Goal: Task Accomplishment & Management: Complete application form

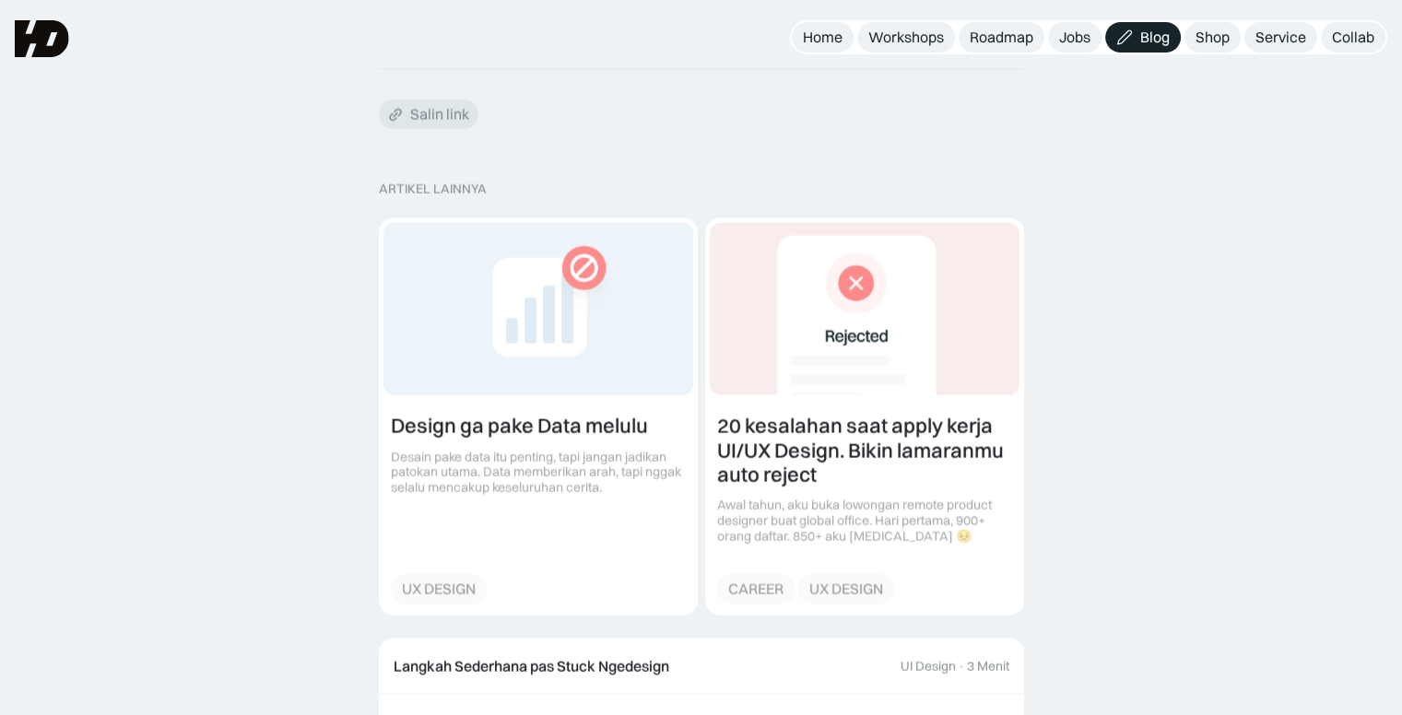
scroll to position [3654, 0]
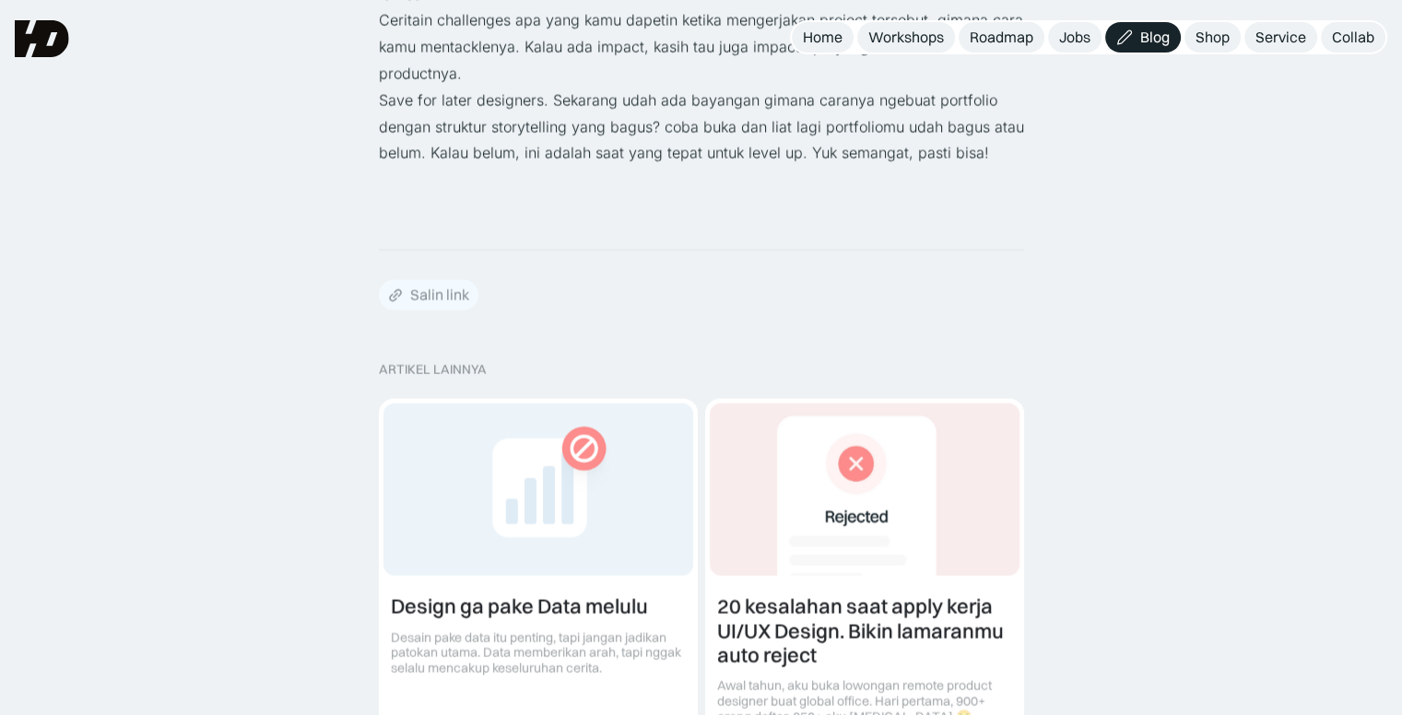
click at [431, 296] on div "Salin link" at bounding box center [439, 295] width 59 height 19
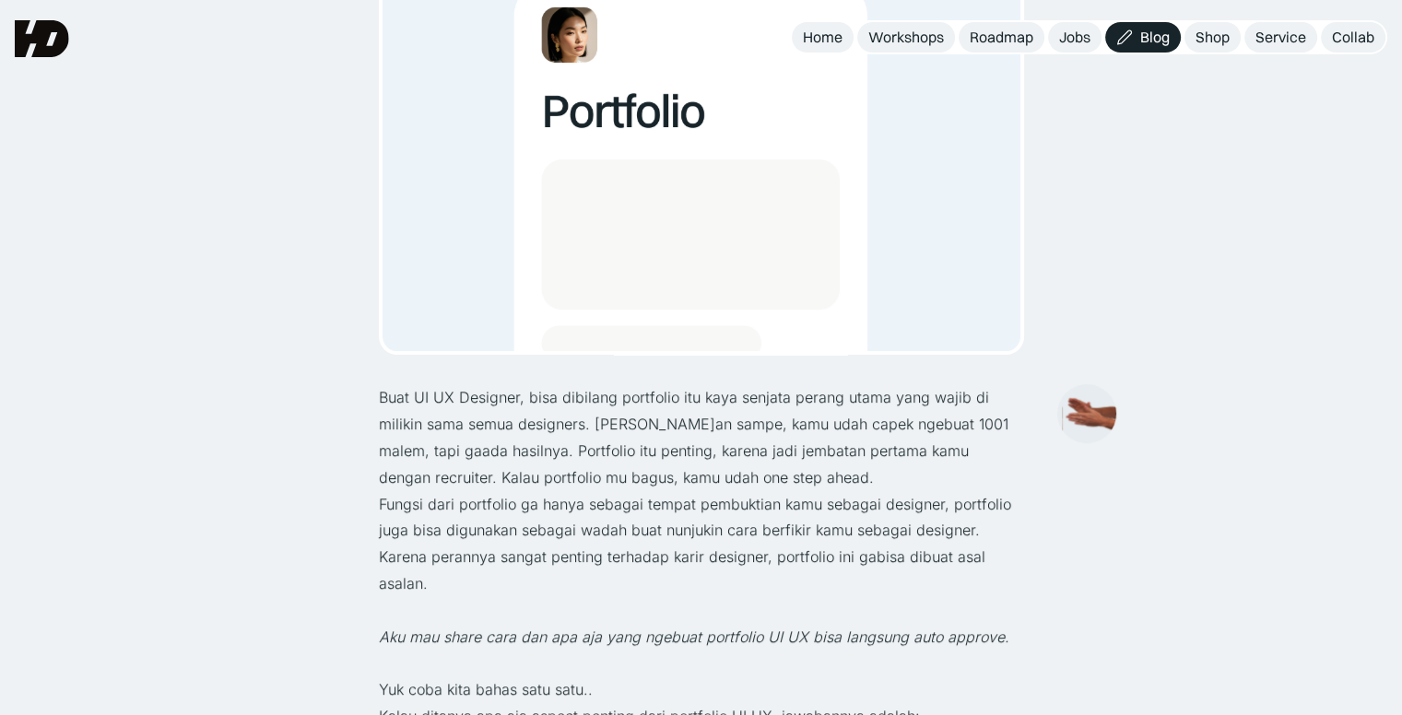
scroll to position [0, 0]
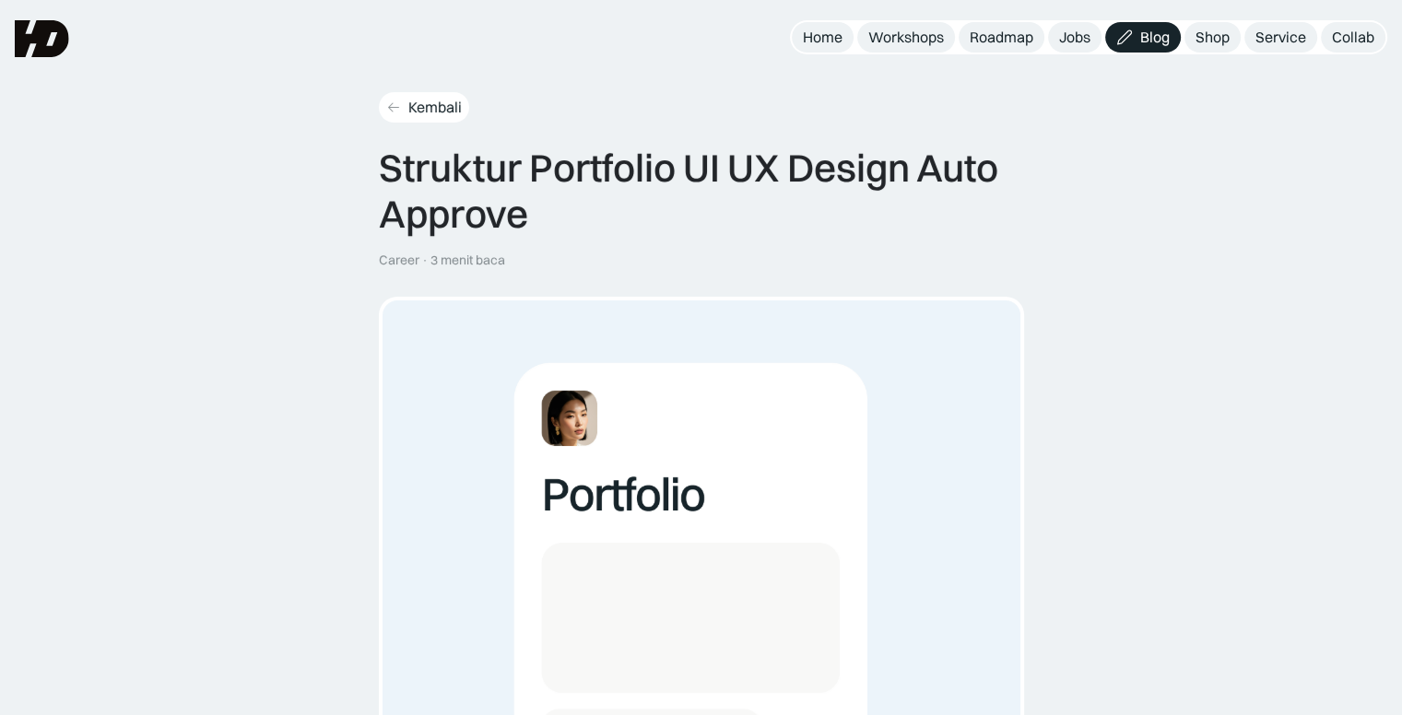
click at [442, 113] on div "Kembali" at bounding box center [434, 107] width 53 height 19
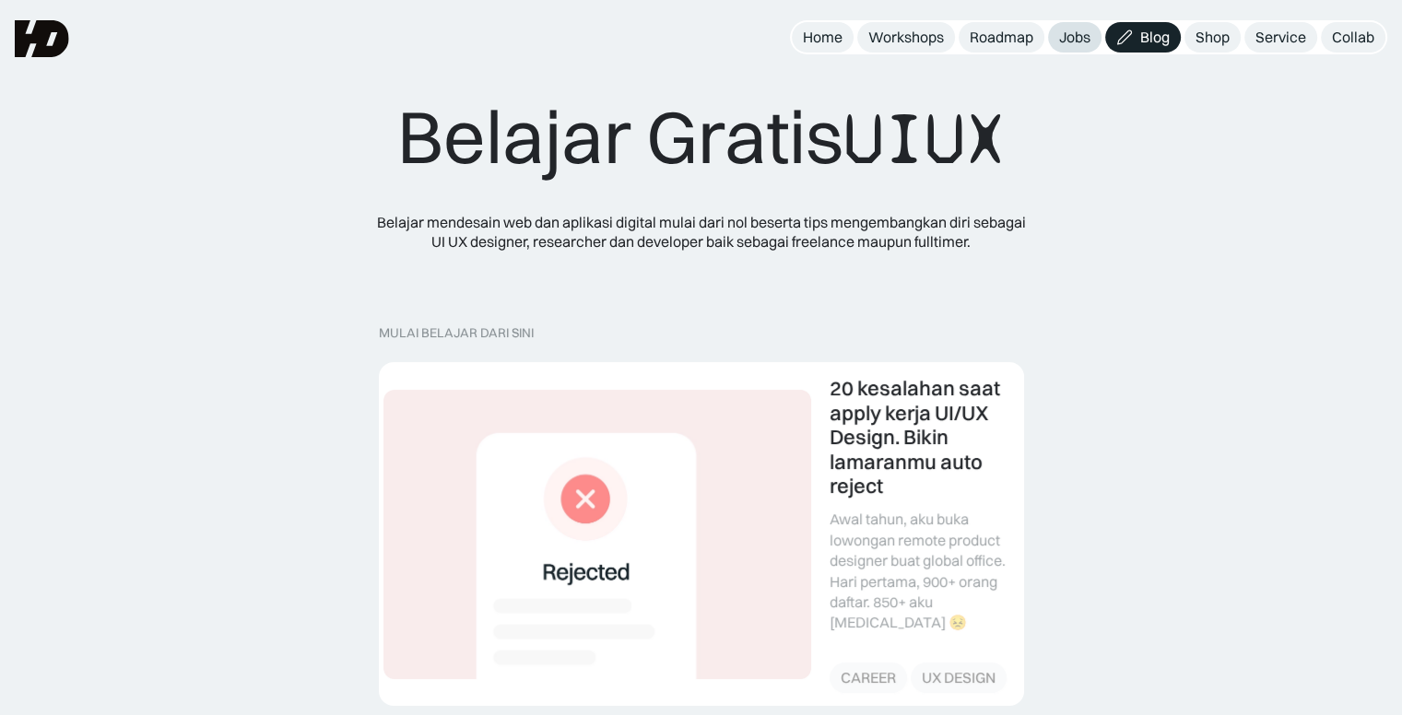
click at [1075, 45] on div "Jobs" at bounding box center [1074, 37] width 31 height 19
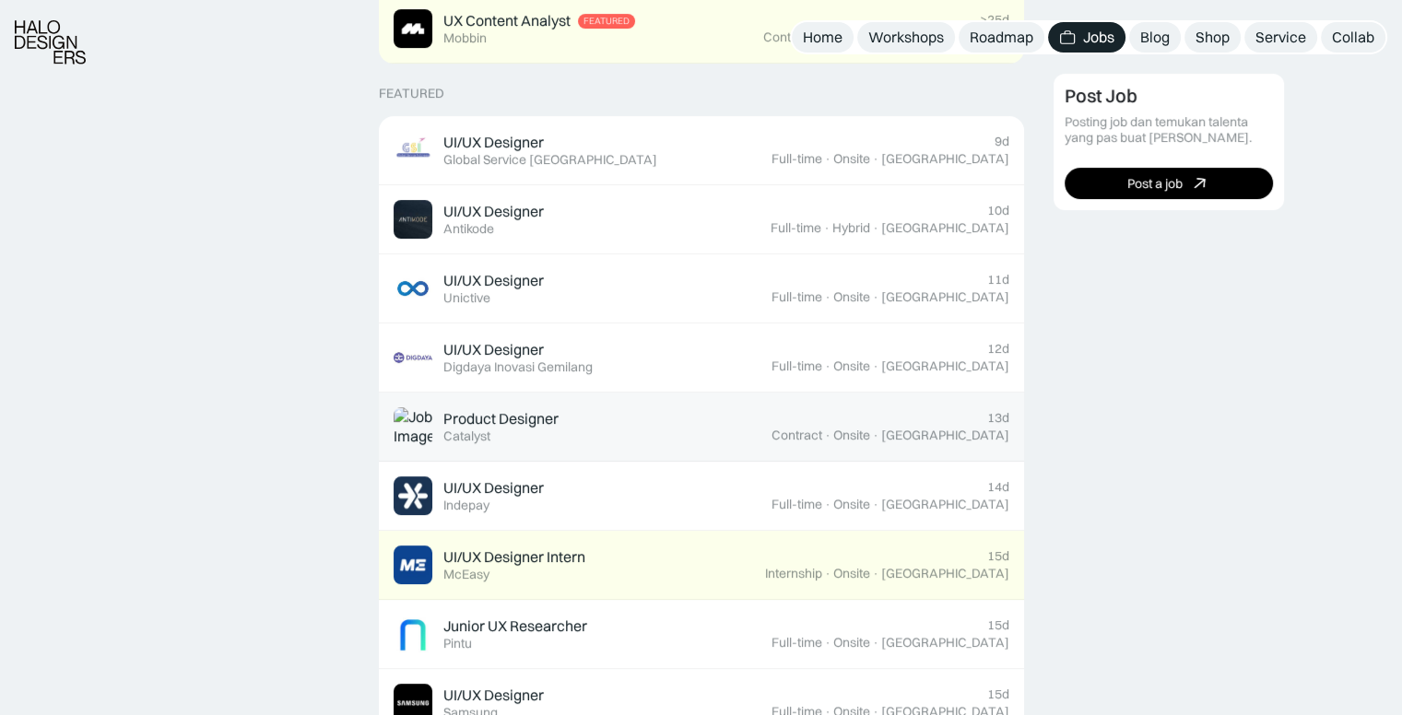
scroll to position [737, 0]
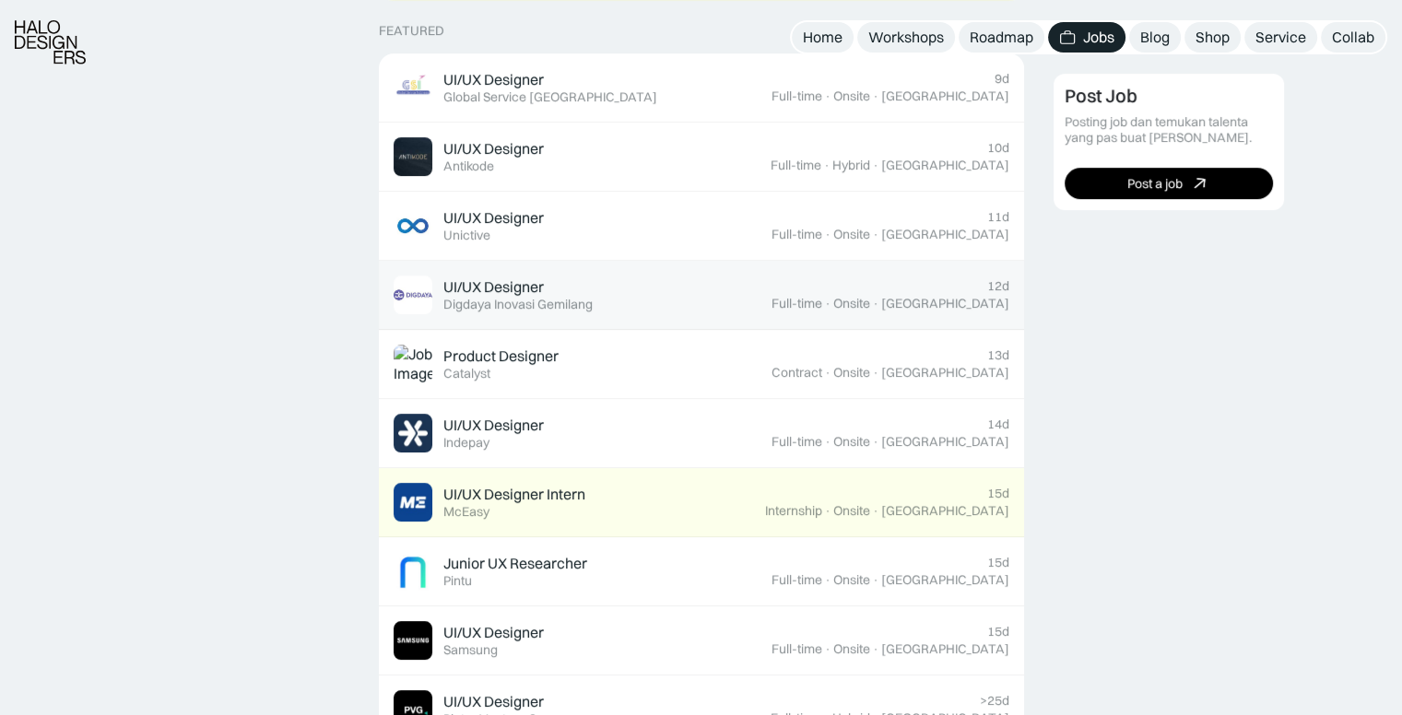
click at [562, 307] on div "Digdaya Inovasi Gemilang" at bounding box center [517, 305] width 149 height 16
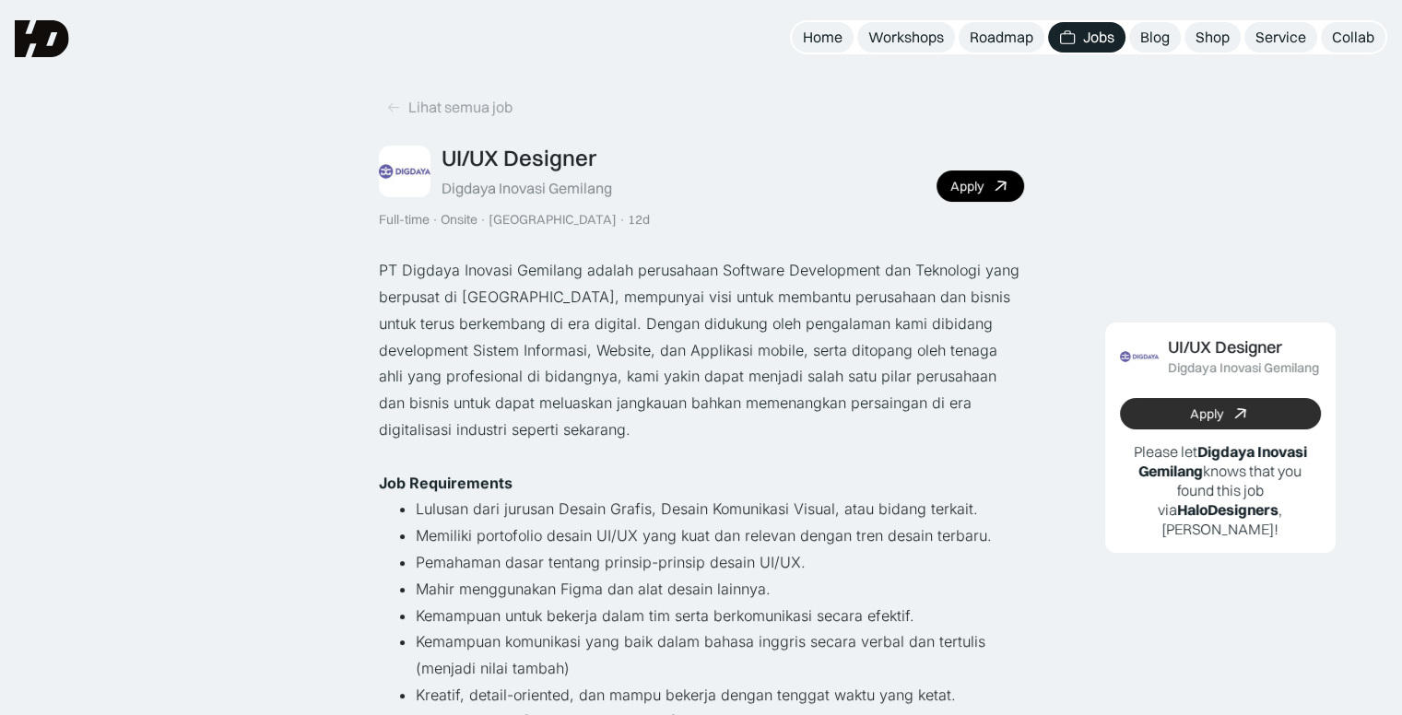
click at [1224, 413] on link "Apply" at bounding box center [1220, 413] width 201 height 31
